Goal: Information Seeking & Learning: Learn about a topic

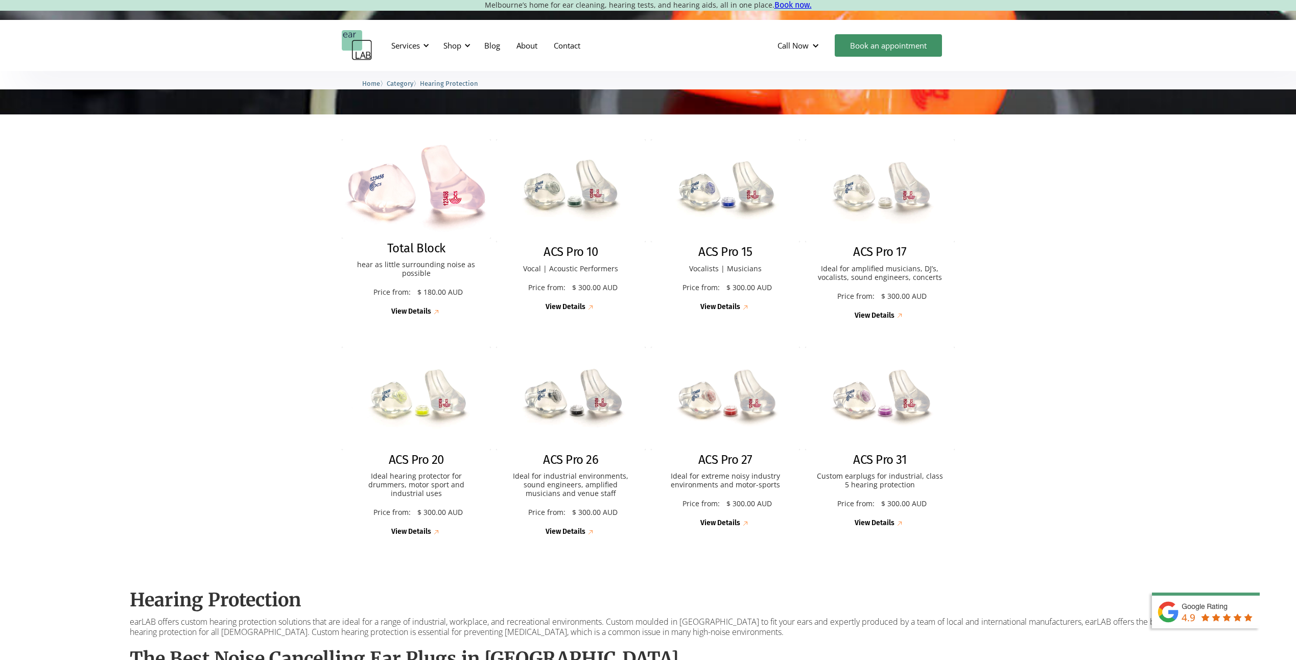
scroll to position [255, 0]
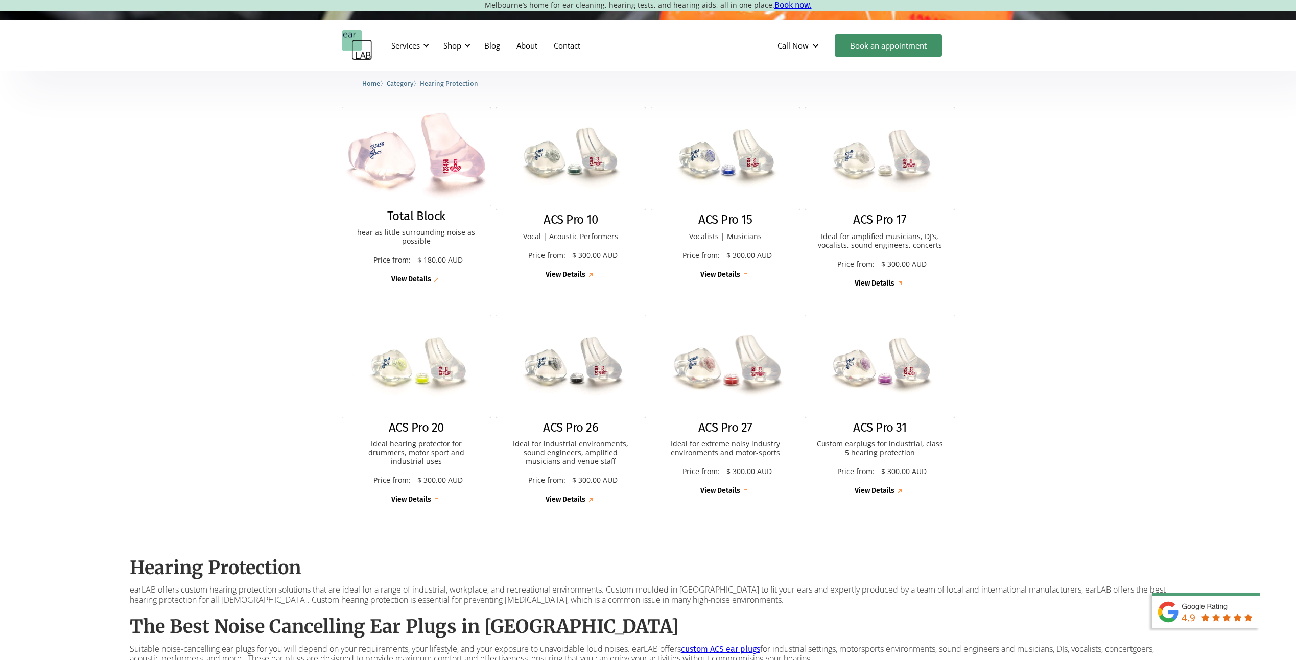
click at [723, 491] on div "View Details" at bounding box center [720, 491] width 40 height 9
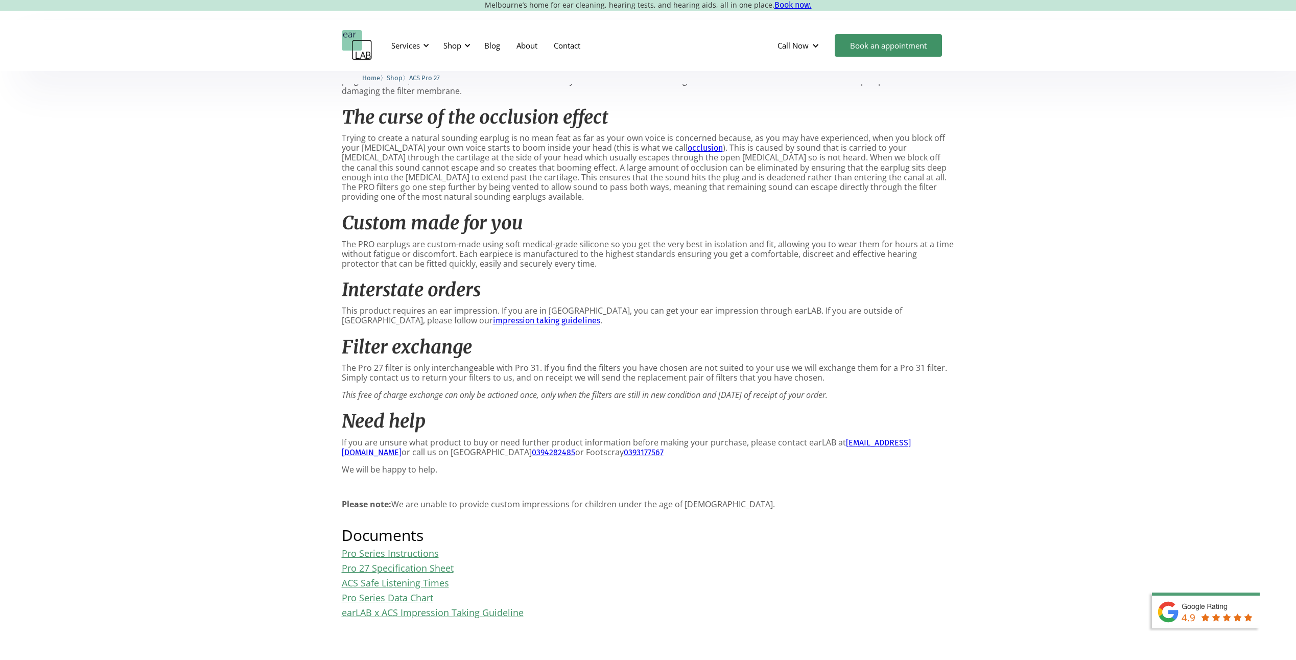
scroll to position [766, 0]
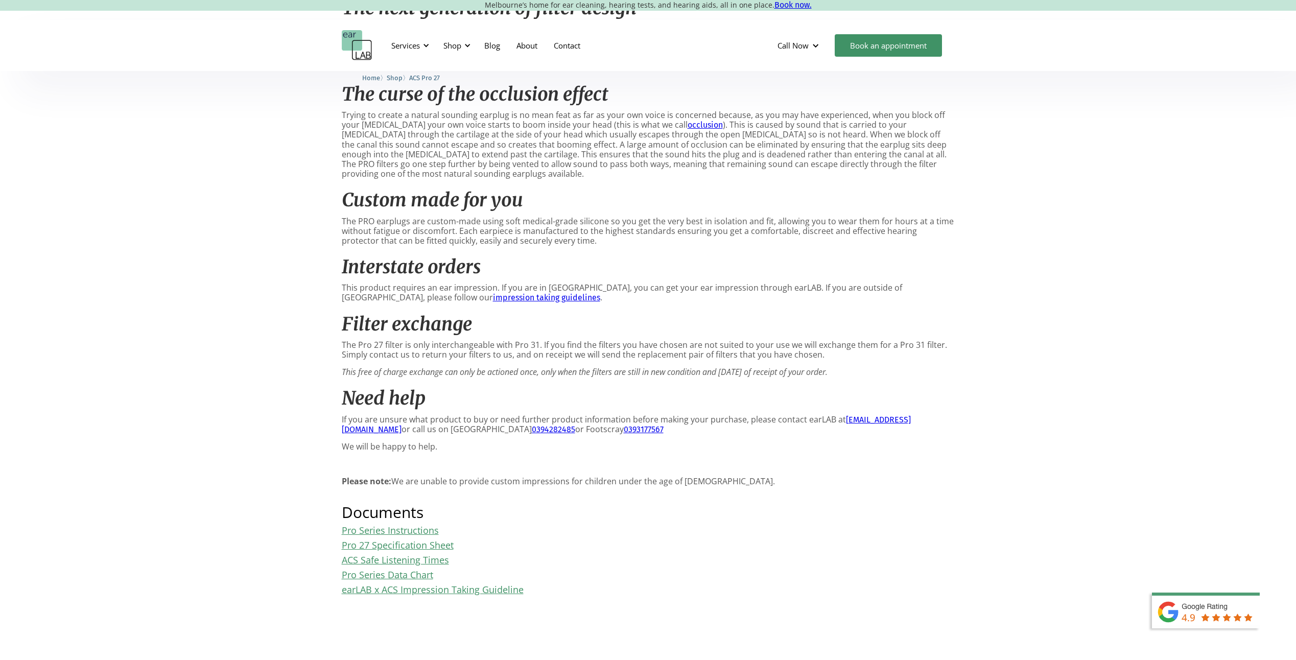
click at [402, 546] on link "Pro 27 Specification Sheet" at bounding box center [398, 545] width 112 height 12
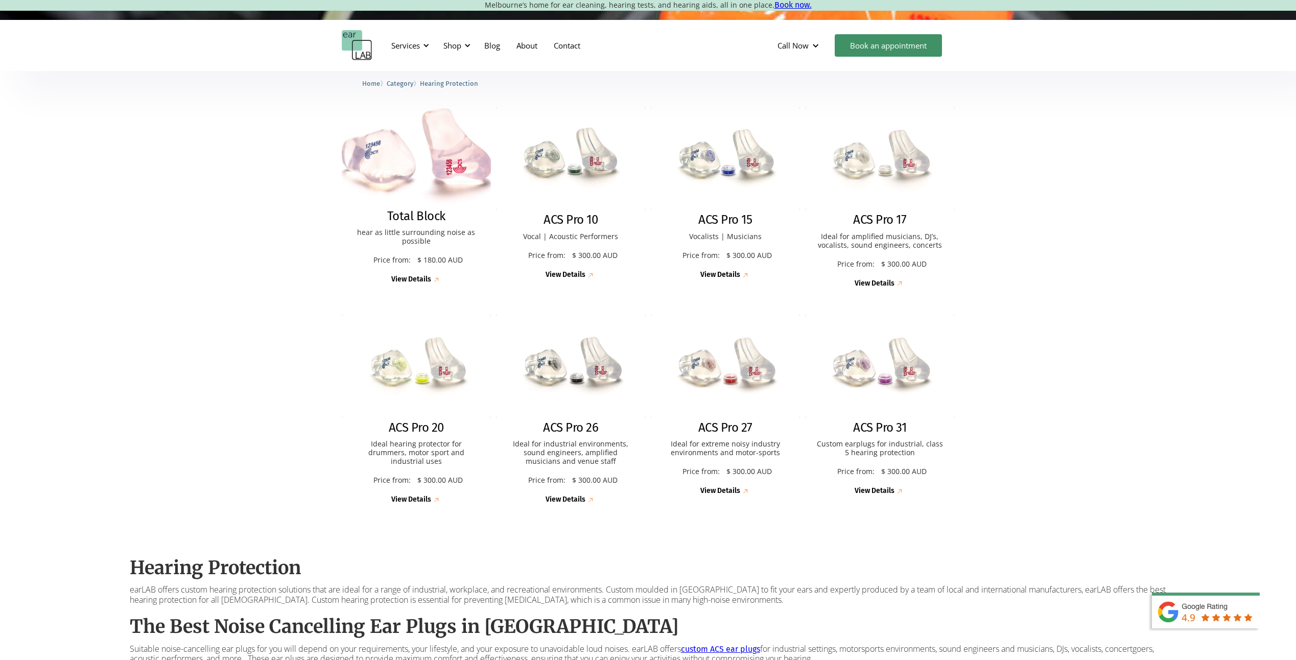
click at [416, 279] on div "View Details" at bounding box center [411, 279] width 40 height 9
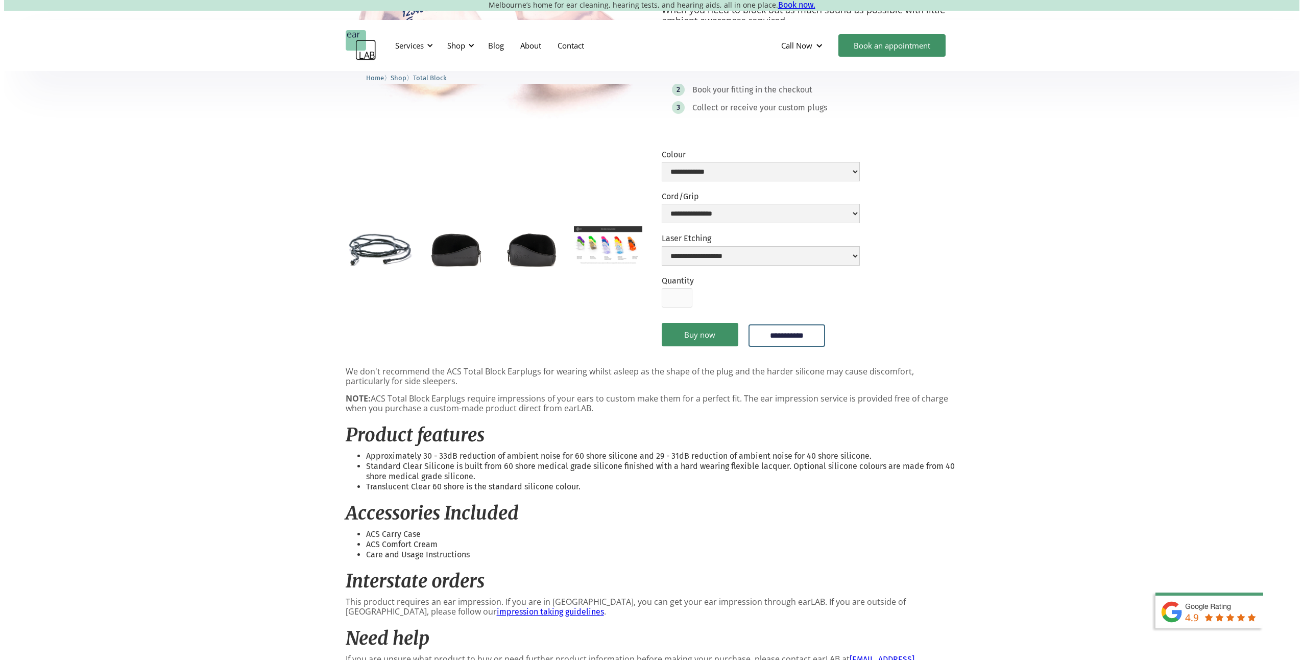
scroll to position [175, 0]
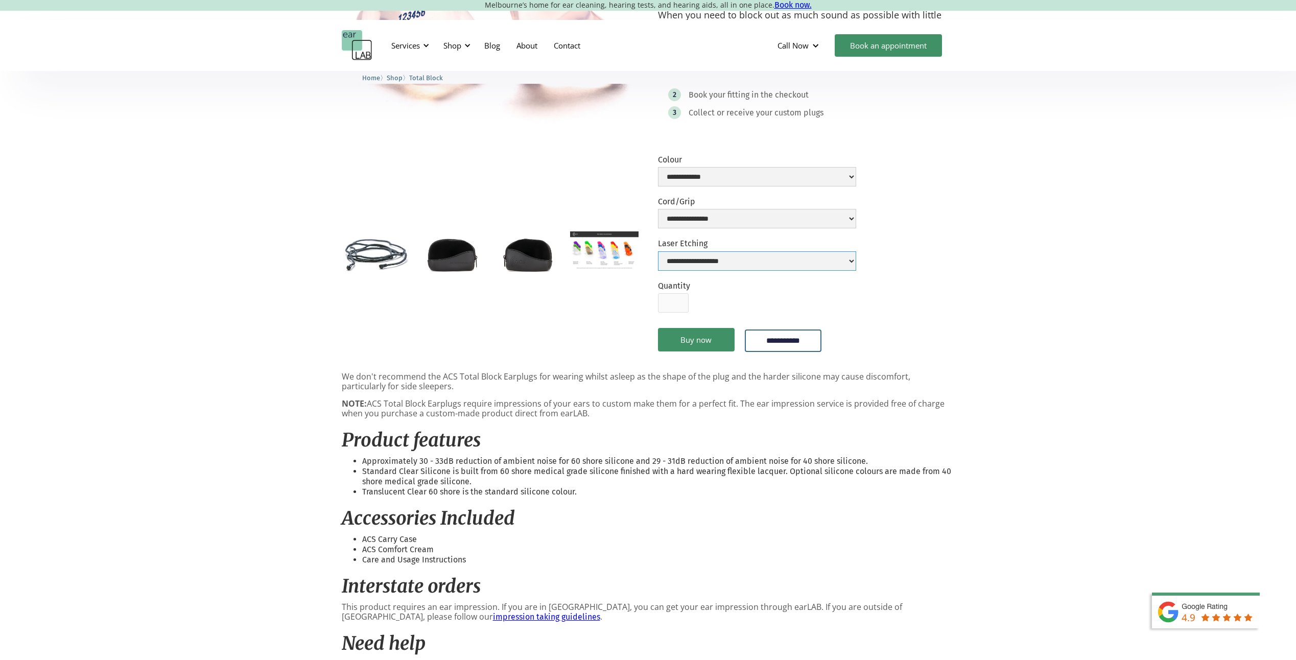
click at [856, 261] on select "**********" at bounding box center [757, 260] width 198 height 19
click at [856, 220] on select "**********" at bounding box center [757, 218] width 198 height 19
click at [590, 250] on img "open lightbox" at bounding box center [604, 250] width 68 height 38
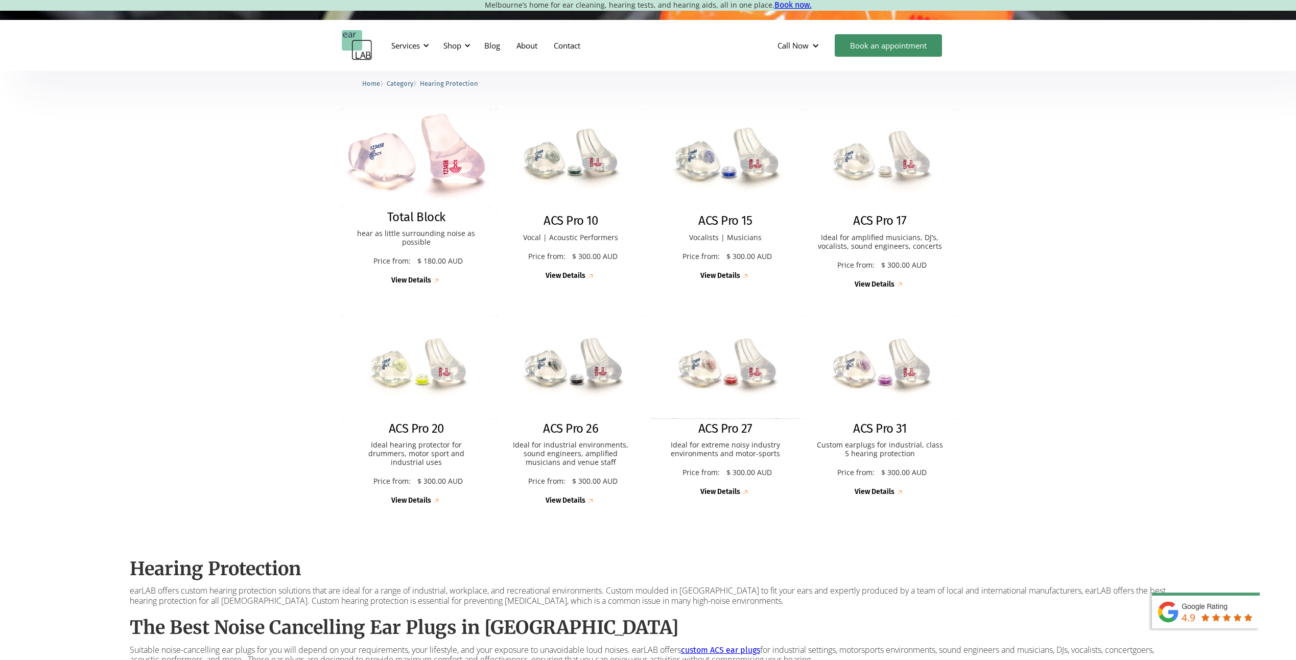
scroll to position [255, 0]
click at [423, 278] on div "View Details" at bounding box center [411, 279] width 40 height 9
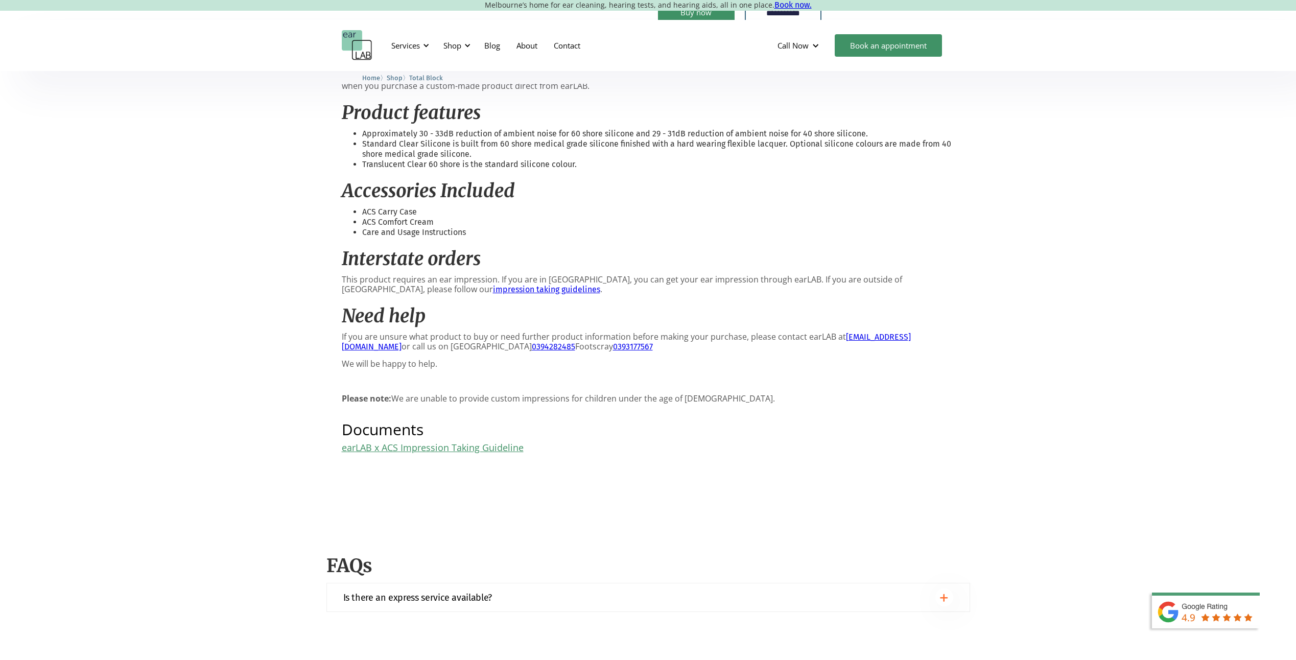
scroll to position [511, 0]
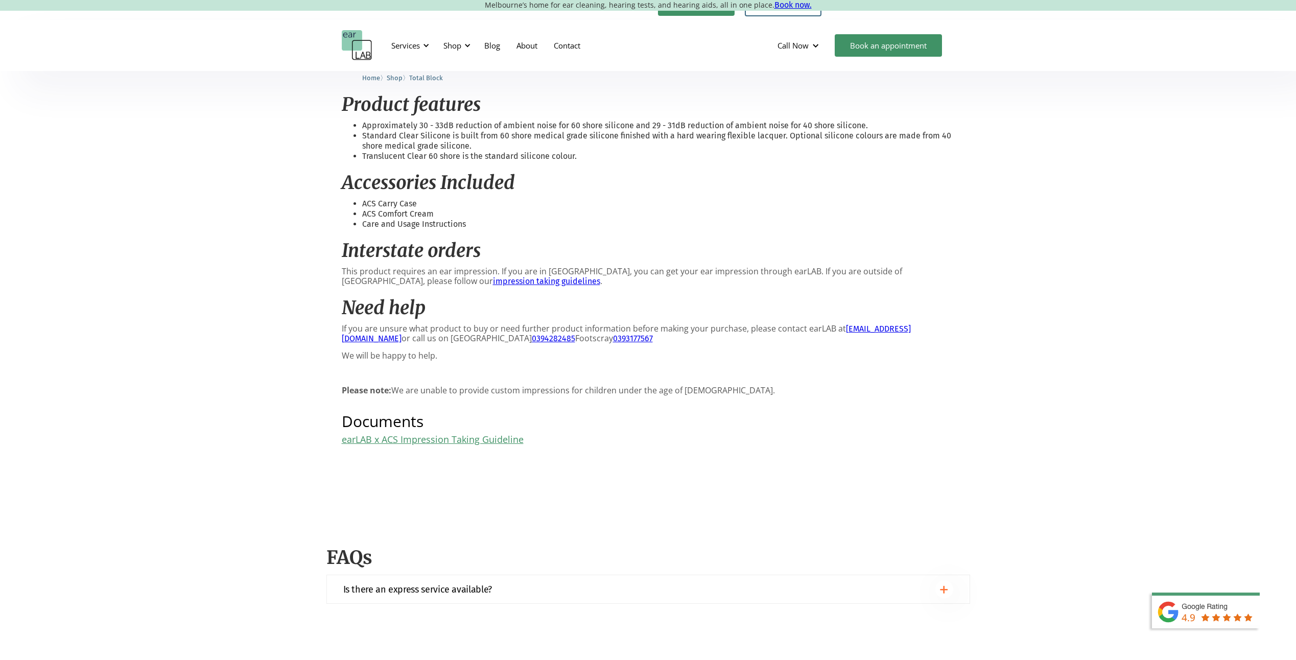
click at [458, 440] on link "earLAB x ACS Impression Taking Guideline" at bounding box center [433, 439] width 182 height 12
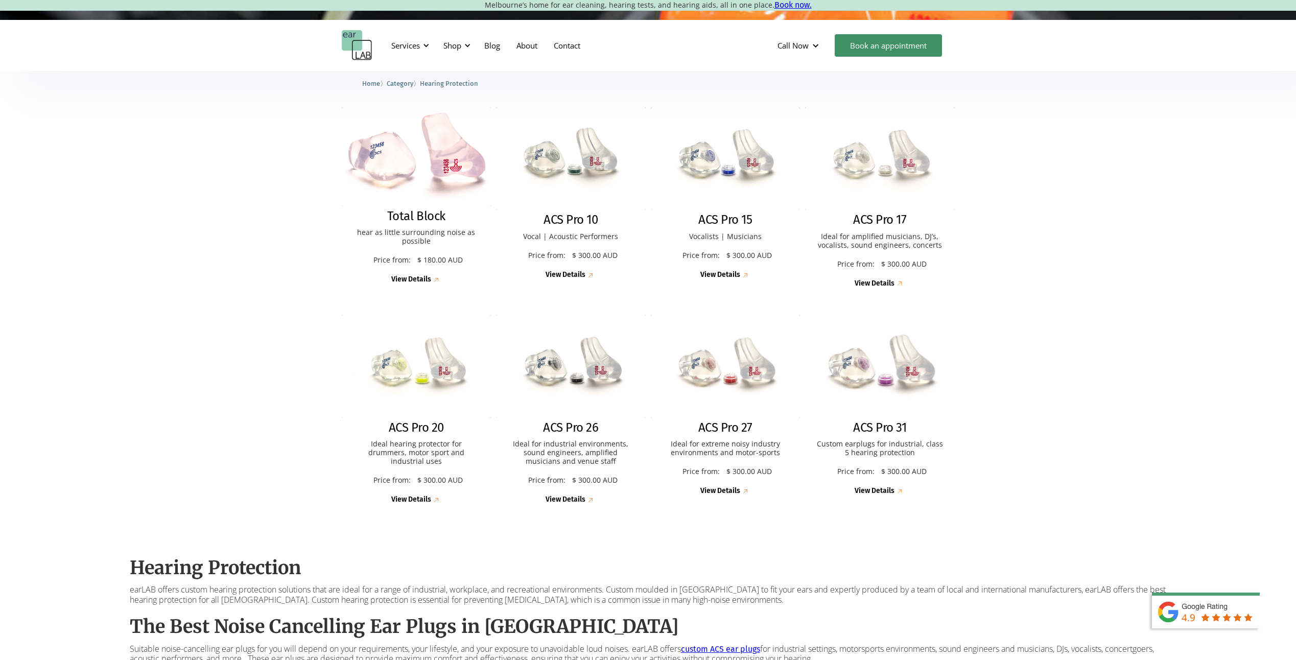
click at [881, 489] on div "View Details" at bounding box center [874, 491] width 40 height 9
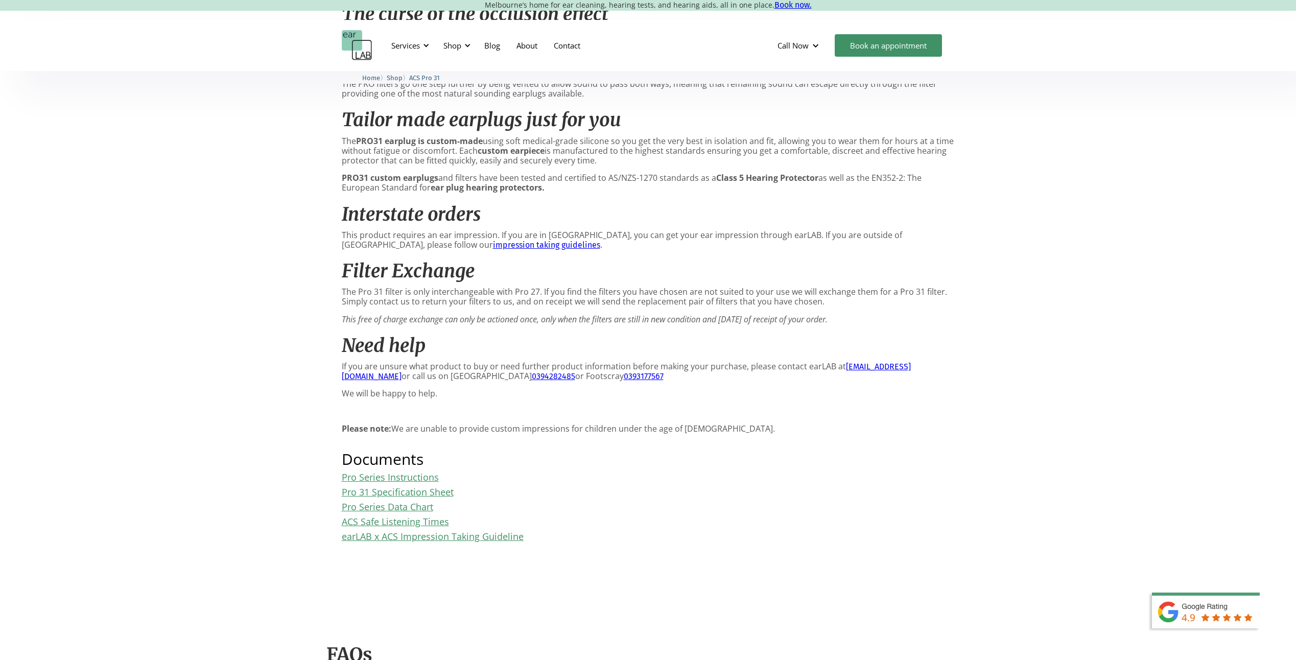
scroll to position [715, 0]
click at [403, 490] on link "Pro 31 Specification Sheet" at bounding box center [398, 490] width 112 height 12
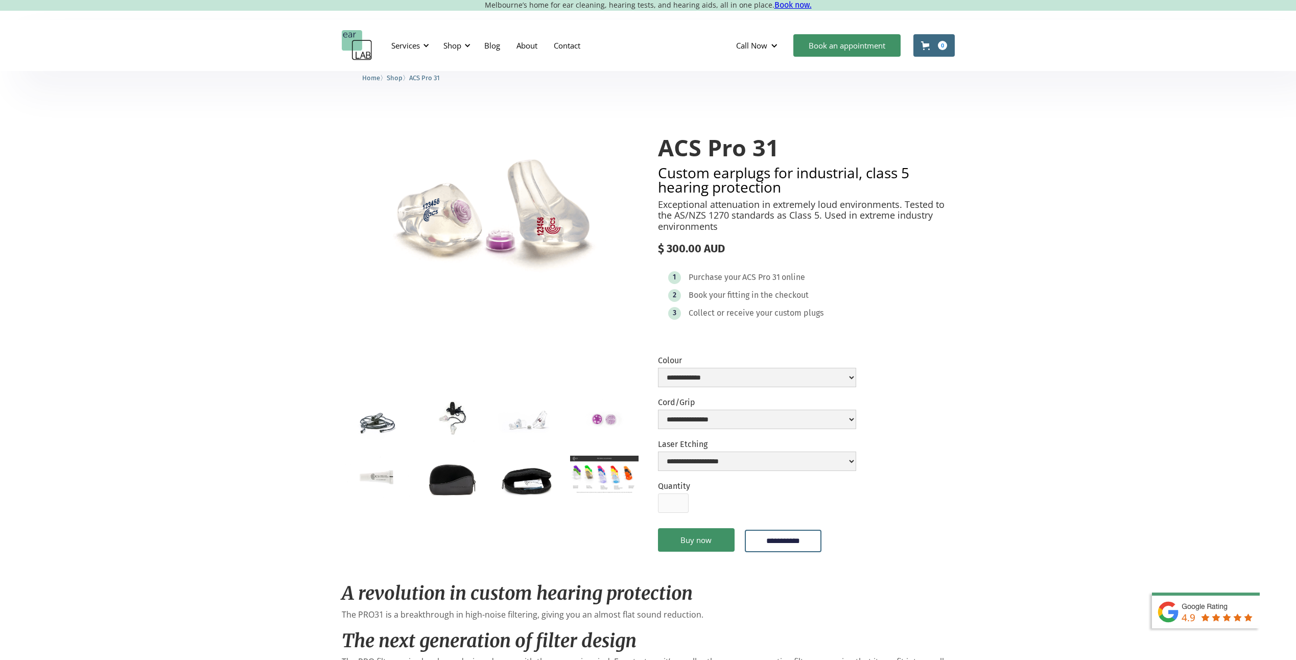
scroll to position [715, 0]
